Goal: Task Accomplishment & Management: Manage account settings

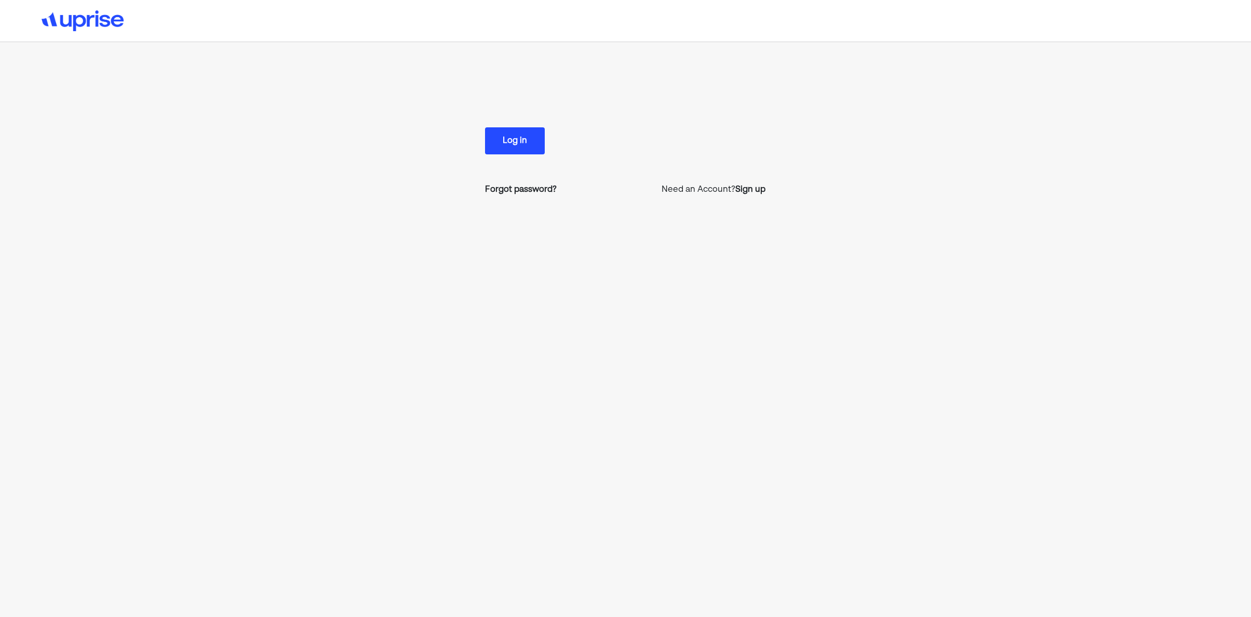
click at [526, 154] on button "Log in" at bounding box center [515, 140] width 60 height 27
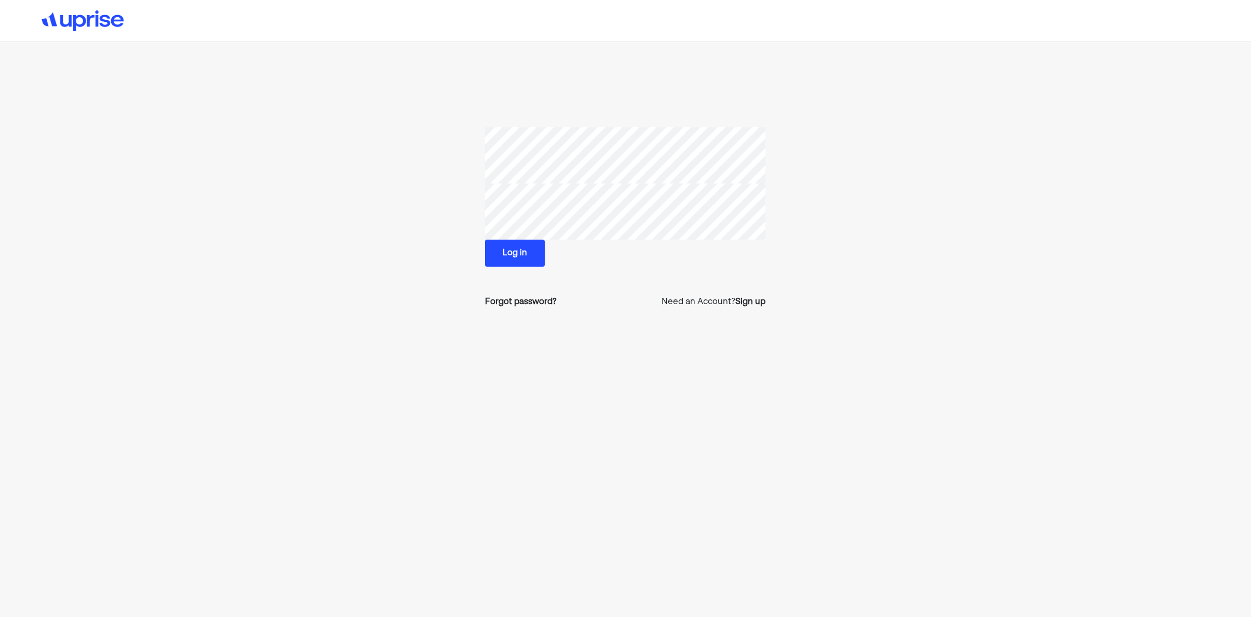
click at [518, 251] on button "Log in" at bounding box center [515, 252] width 60 height 27
click at [525, 259] on button "Log in" at bounding box center [515, 252] width 60 height 27
click at [512, 248] on button "Log in" at bounding box center [515, 252] width 60 height 27
click at [447, 163] on section "Log in Forgot password? Need an Account? Sign up" at bounding box center [625, 221] width 851 height 189
click at [441, 208] on section "Log in Forgot password? Need an Account? Sign up" at bounding box center [625, 221] width 851 height 189
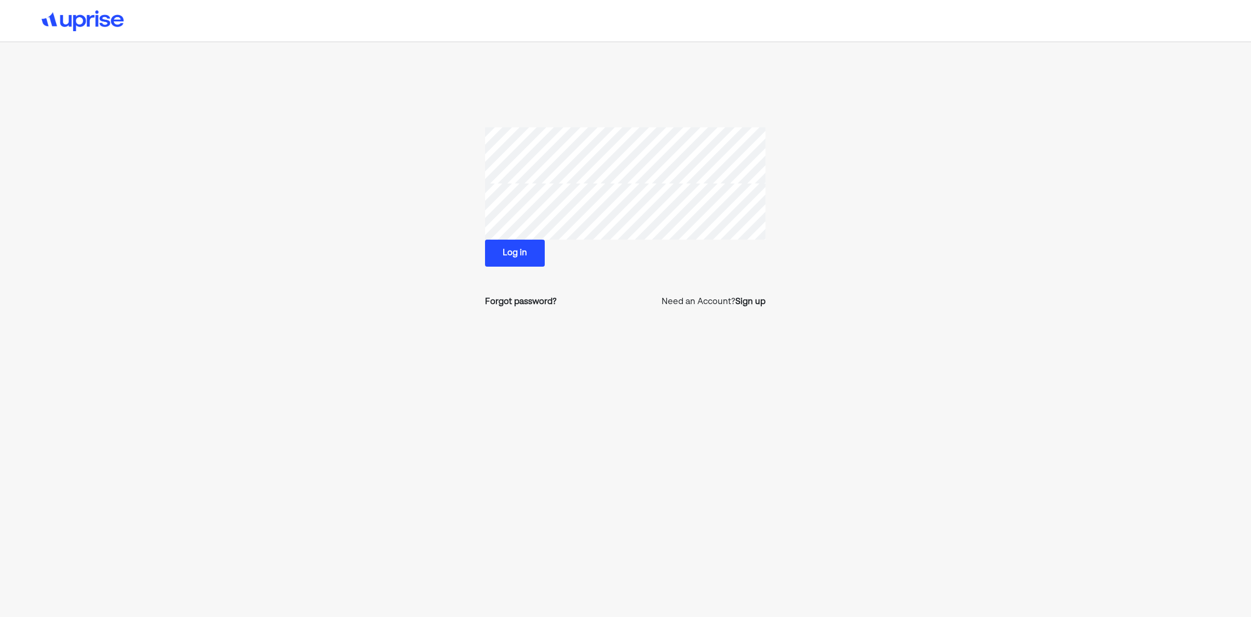
click at [454, 148] on section "Log in Forgot password? Need an Account? Sign up" at bounding box center [625, 221] width 851 height 189
click at [421, 203] on section "Log in Forgot password? Need an Account? Sign up" at bounding box center [625, 221] width 851 height 189
click at [632, 281] on div "Log in Forgot password? Need an Account? Sign up" at bounding box center [625, 221] width 280 height 189
click at [536, 305] on div "Forgot password?" at bounding box center [521, 302] width 72 height 12
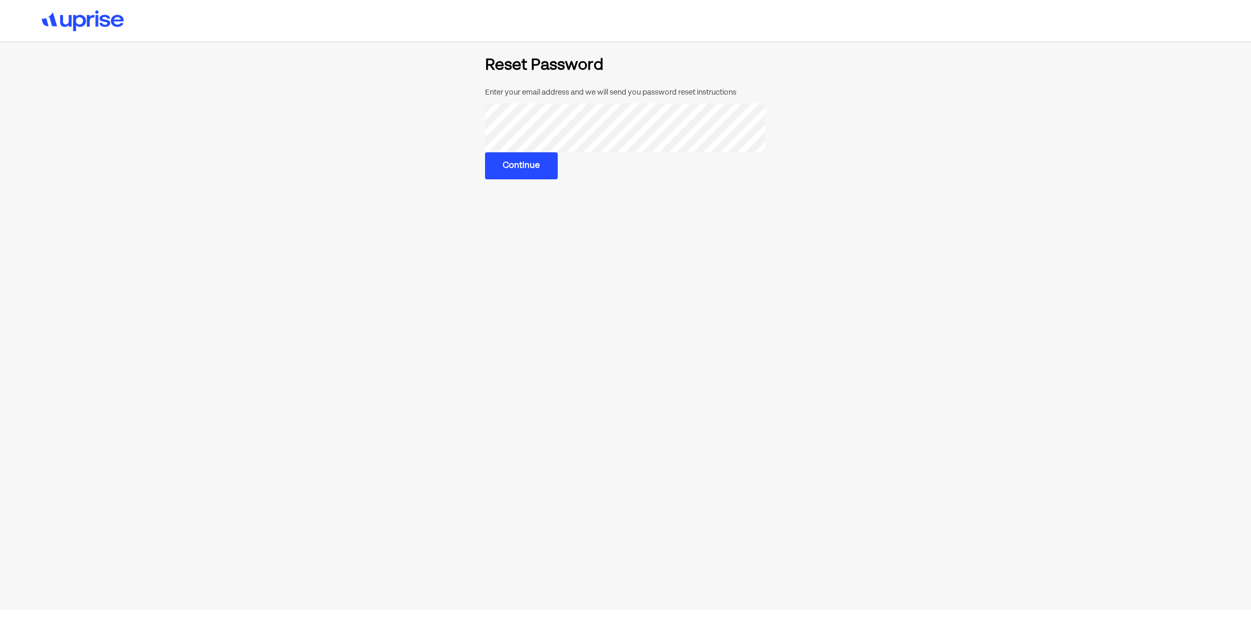
click at [537, 166] on button "Continue" at bounding box center [521, 165] width 73 height 27
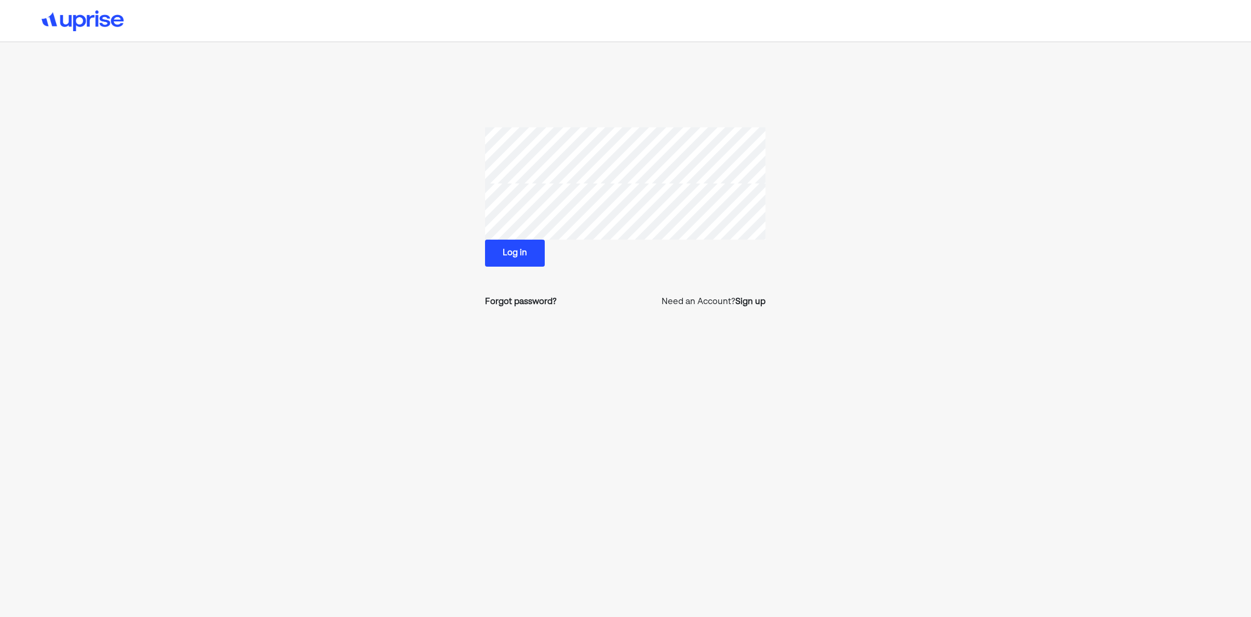
click at [104, 26] on img at bounding box center [83, 20] width 82 height 21
click at [448, 147] on section "Log in Forgot password? Need an Account? Sign up" at bounding box center [625, 221] width 851 height 189
click at [438, 207] on section "Log in Forgot password? Need an Account? Sign up" at bounding box center [625, 221] width 851 height 189
click at [475, 205] on section "Log in Forgot password? Need an Account? Sign up" at bounding box center [625, 221] width 851 height 189
click at [530, 259] on button "Log in" at bounding box center [515, 252] width 60 height 27
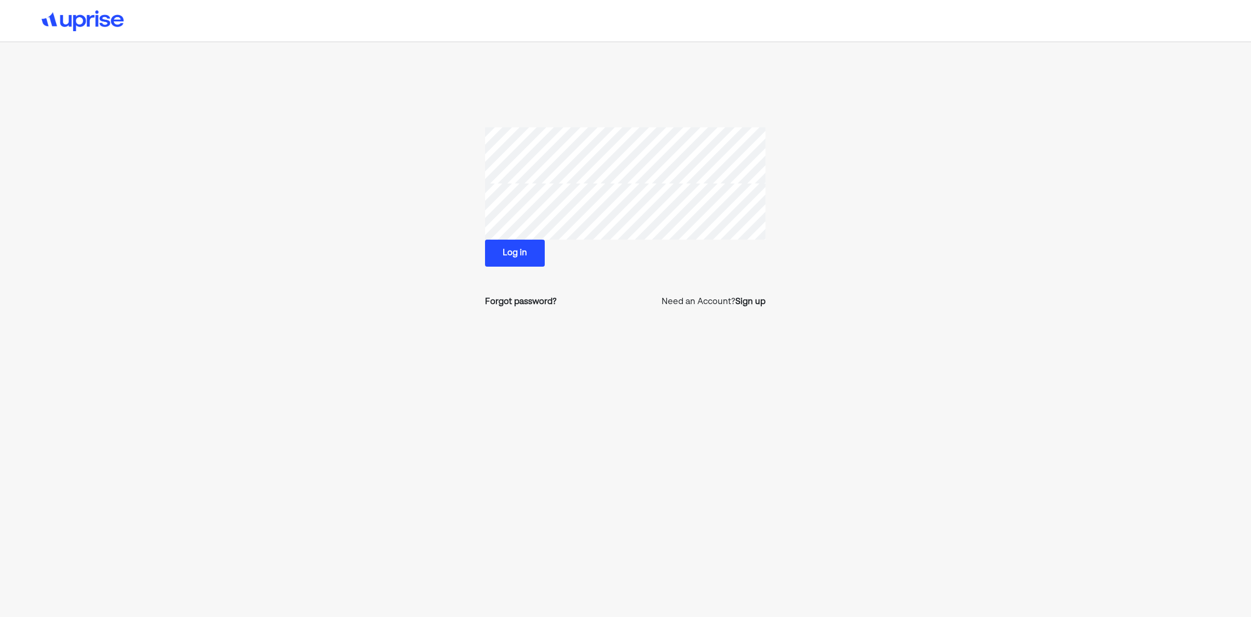
click at [504, 258] on button "Log in" at bounding box center [515, 252] width 60 height 27
click at [432, 224] on section "Log in Forgot password? Need an Account? Sign up" at bounding box center [625, 221] width 851 height 189
click at [84, 20] on img at bounding box center [83, 20] width 82 height 21
click at [424, 221] on section "Log in Forgot password? Need an Account? Sign up" at bounding box center [625, 221] width 851 height 189
click at [536, 300] on div "Forgot password?" at bounding box center [521, 302] width 72 height 12
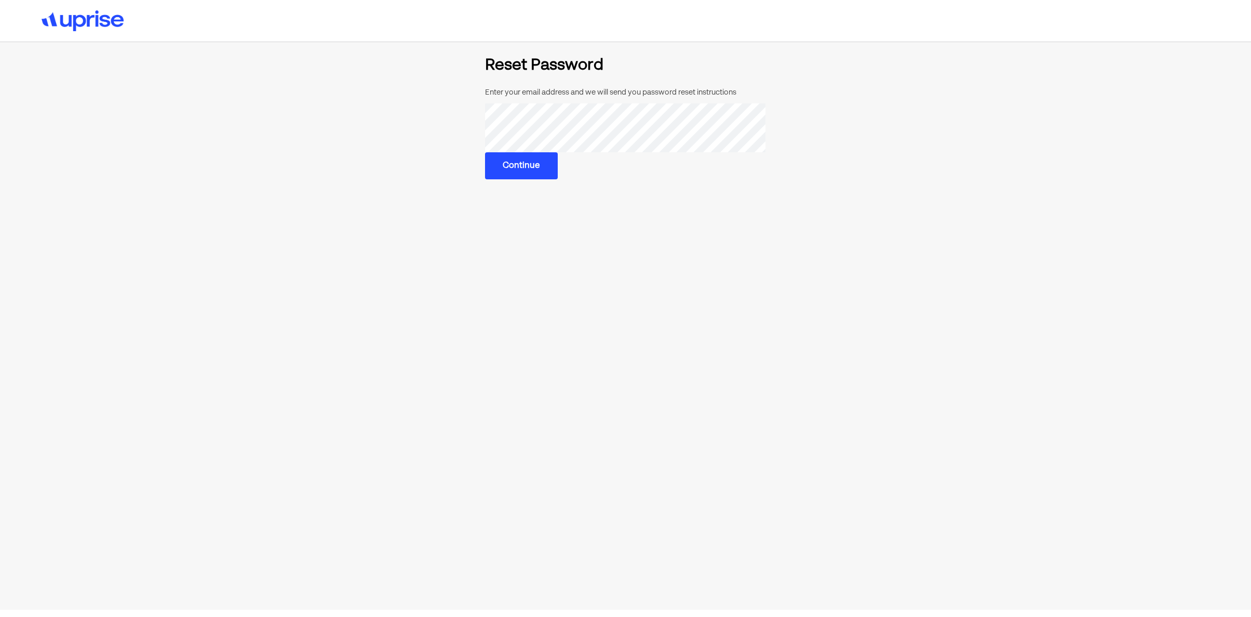
click at [505, 163] on button "Continue" at bounding box center [521, 165] width 73 height 27
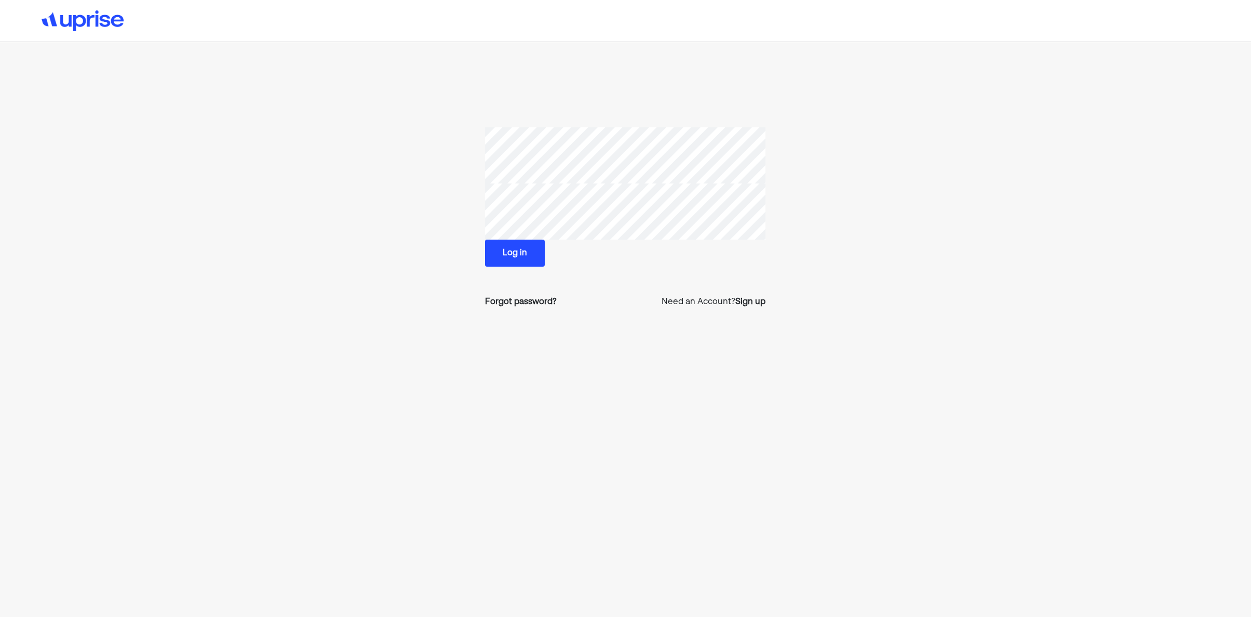
click at [539, 249] on button "Log in" at bounding box center [515, 252] width 60 height 27
click at [504, 250] on button "Log in" at bounding box center [515, 252] width 60 height 27
click at [520, 255] on button "Log in" at bounding box center [515, 252] width 60 height 27
click at [503, 248] on button "Log in" at bounding box center [515, 252] width 60 height 27
click at [503, 249] on button "Log in" at bounding box center [515, 252] width 60 height 27
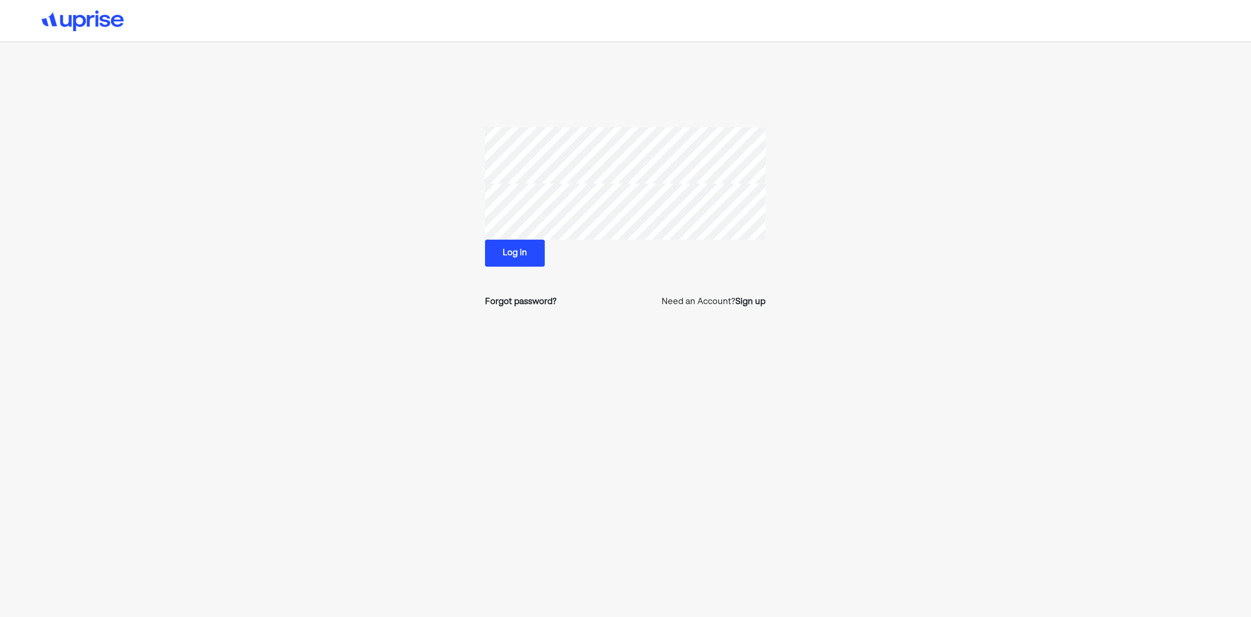
click at [503, 249] on button "Log in" at bounding box center [515, 252] width 60 height 27
click at [503, 250] on button "Log in" at bounding box center [515, 252] width 60 height 27
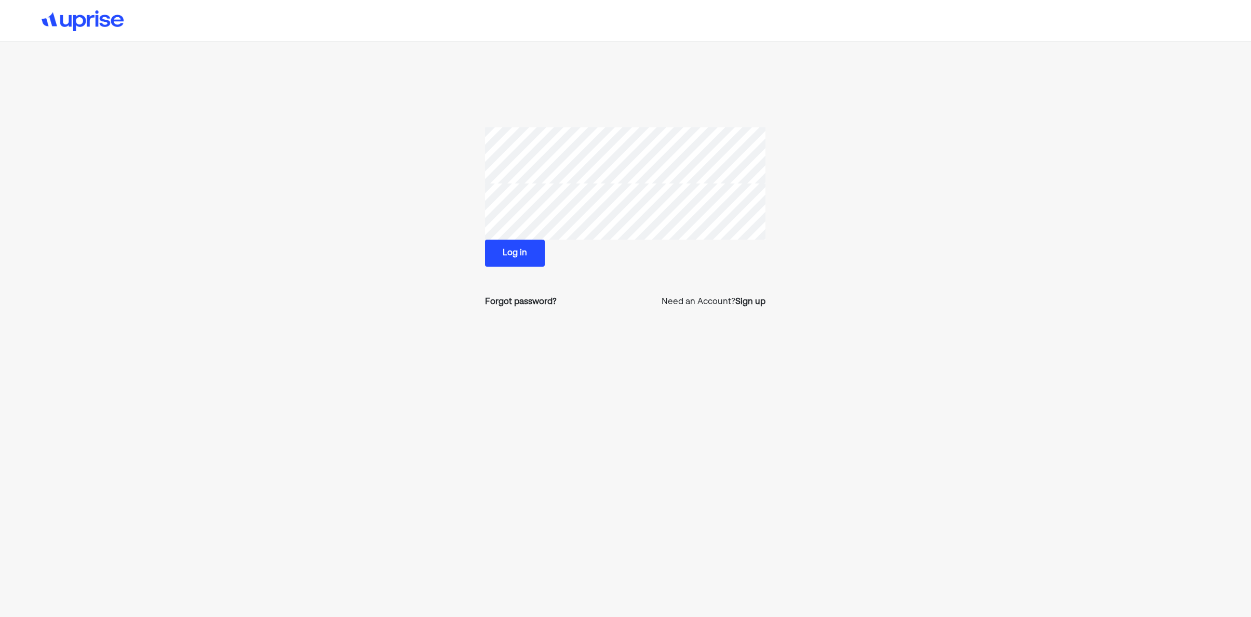
click at [503, 250] on button "Log in" at bounding box center [515, 252] width 60 height 27
click at [522, 245] on button "Log in" at bounding box center [515, 252] width 60 height 27
click at [521, 246] on button "Log in" at bounding box center [515, 252] width 60 height 27
